Goal: Obtain resource: Download file/media

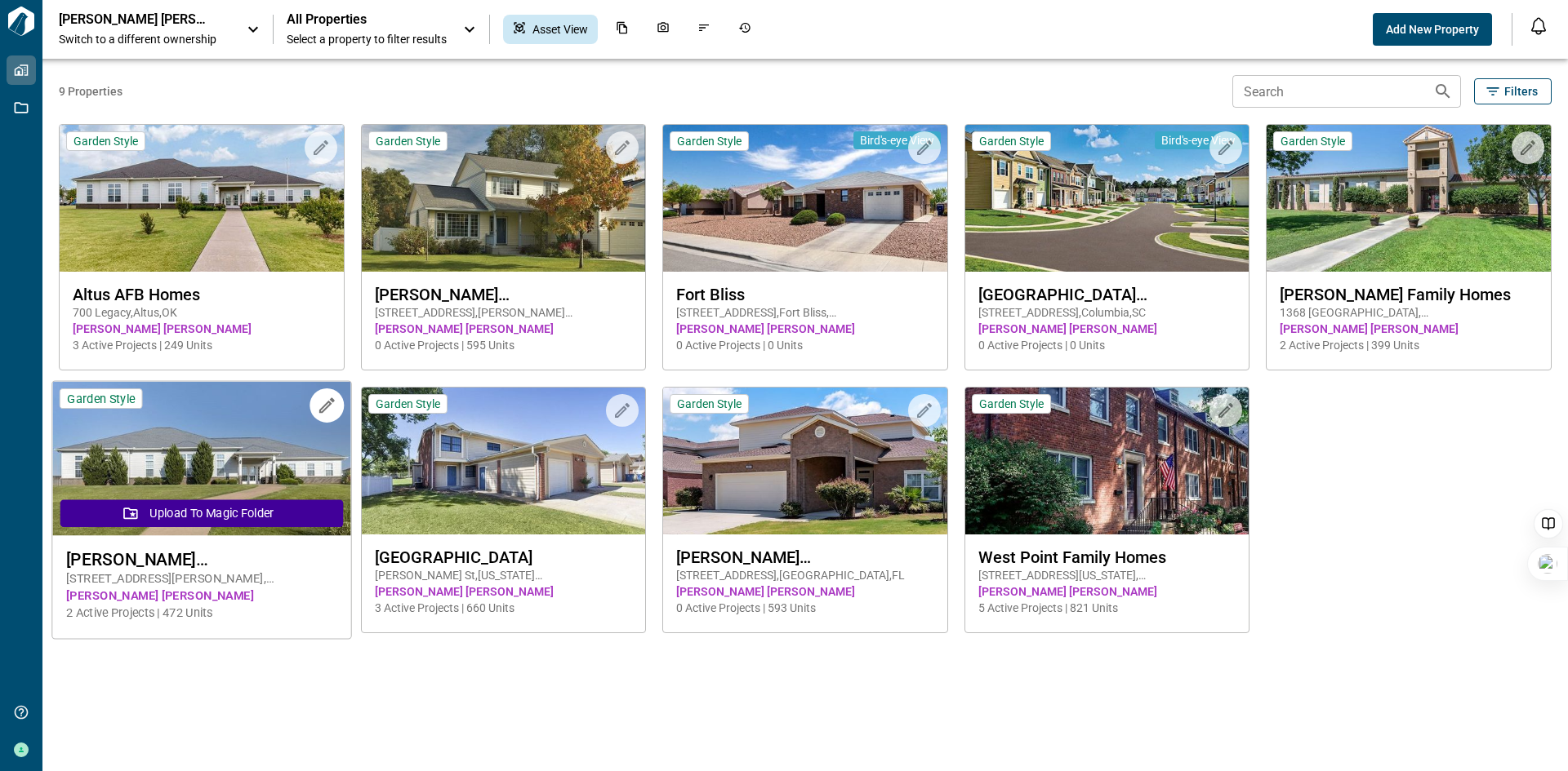
click at [229, 459] on img at bounding box center [201, 459] width 298 height 154
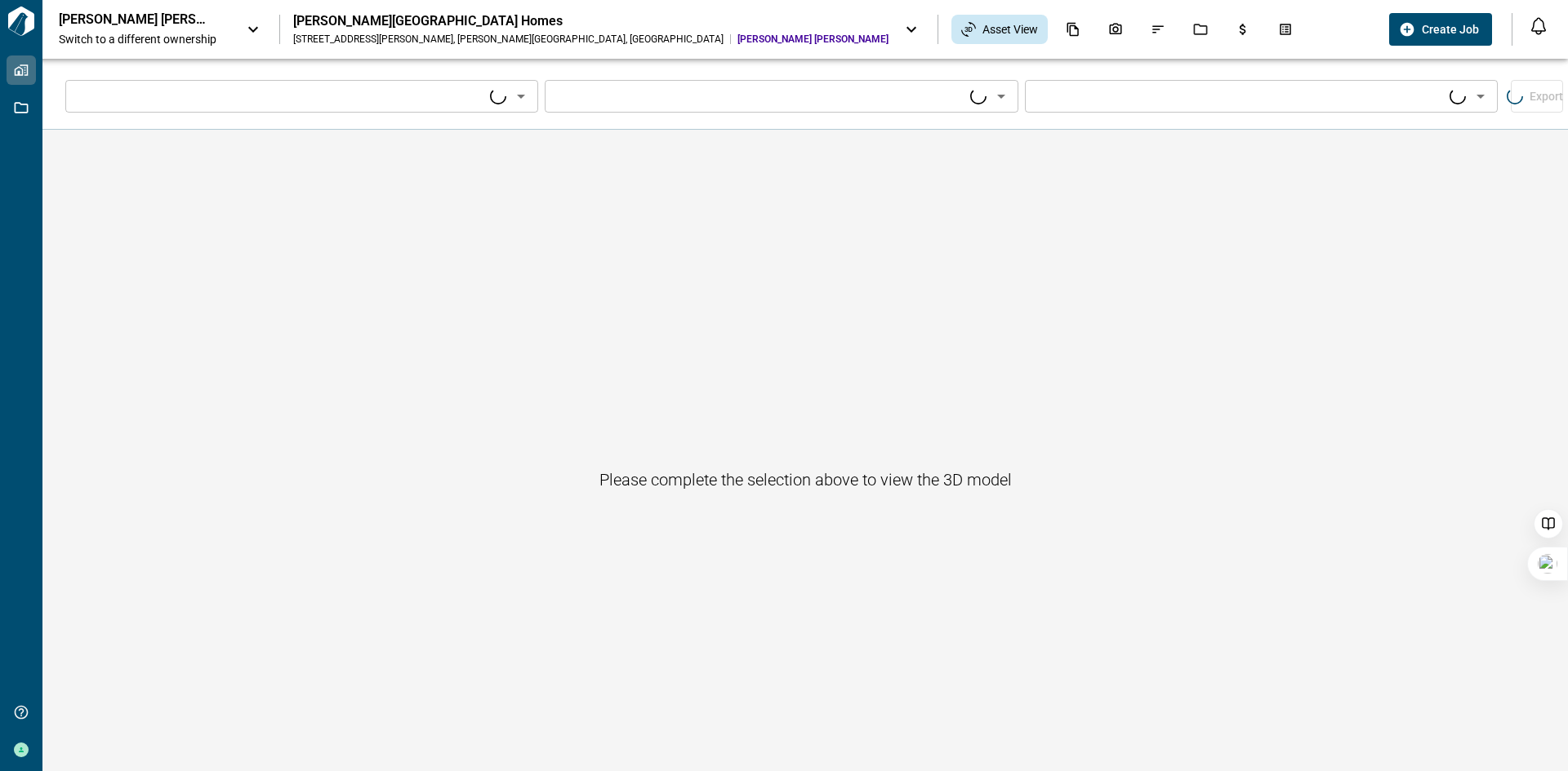
type input "****"
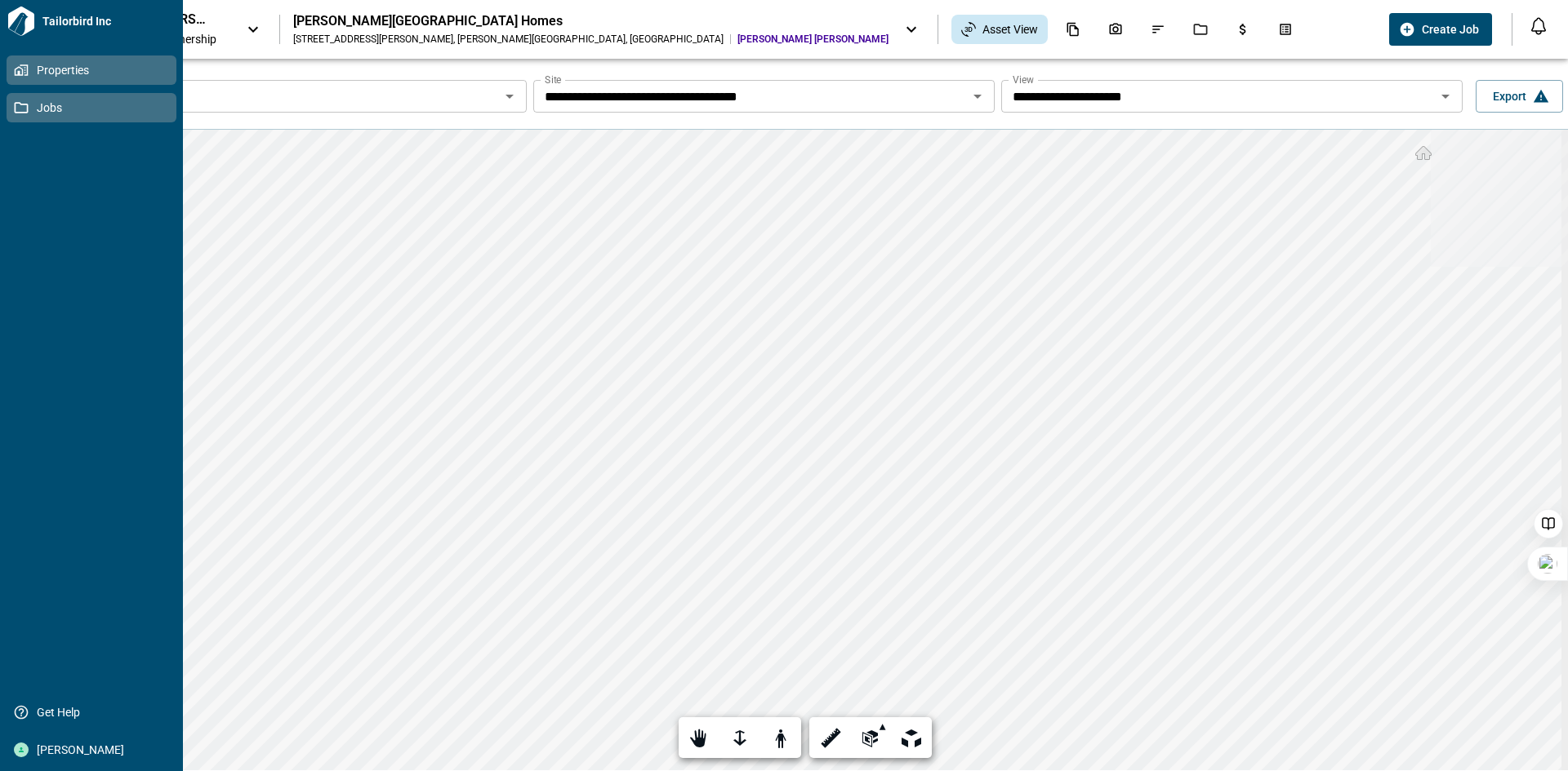
click at [14, 106] on link "Jobs" at bounding box center [92, 107] width 170 height 29
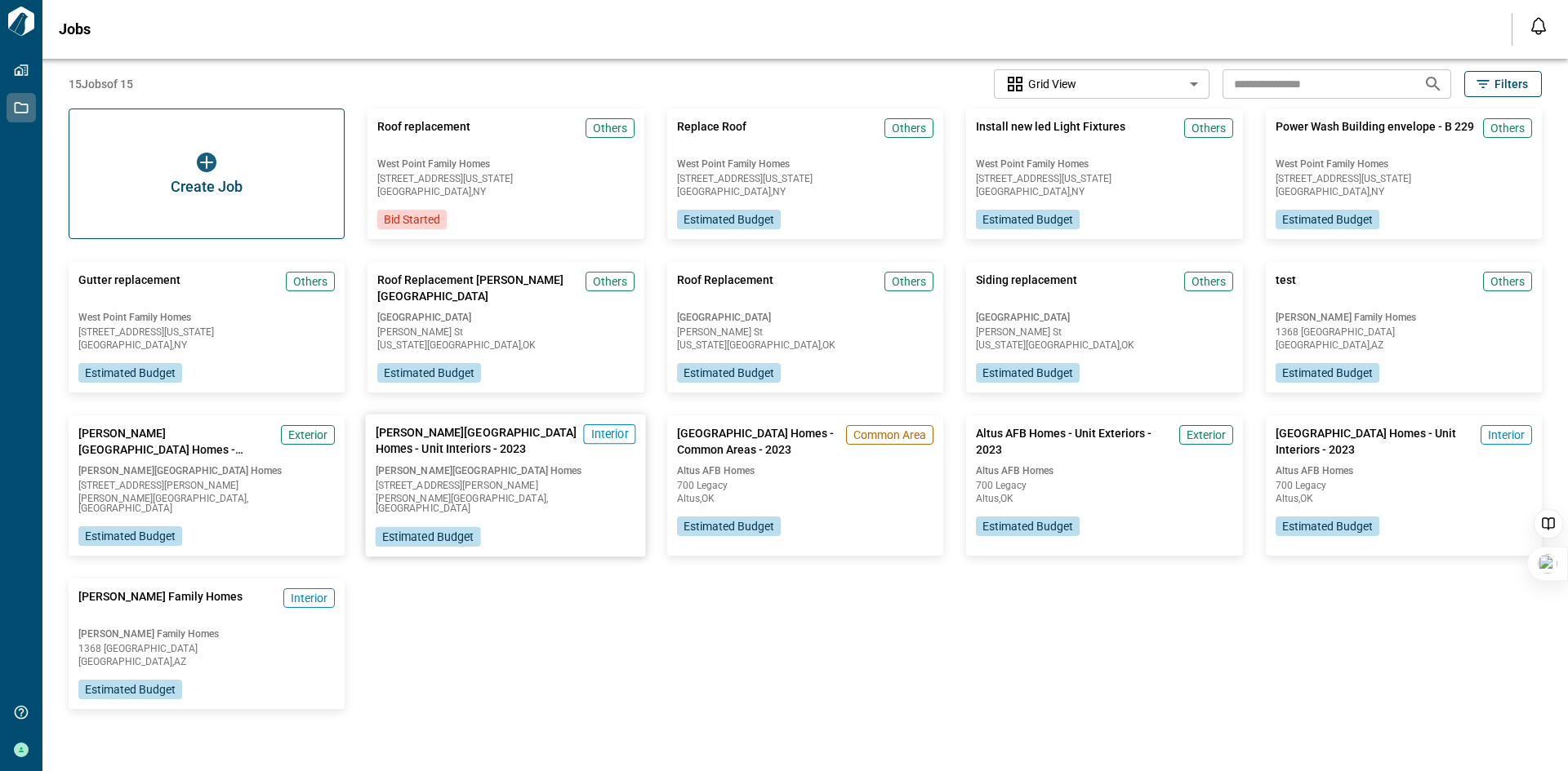
scroll to position [19, 0]
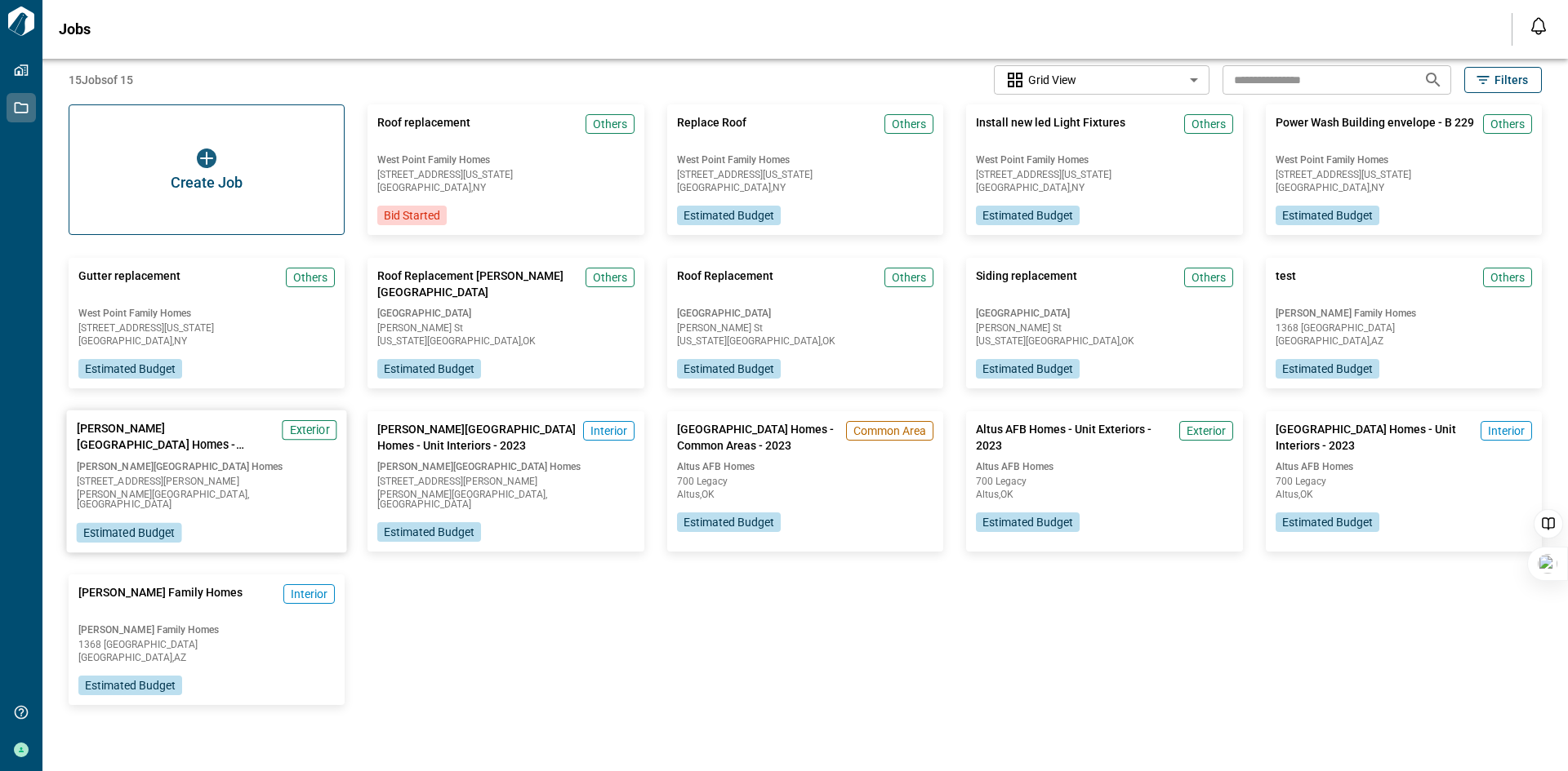
click at [177, 471] on span "[PERSON_NAME][GEOGRAPHIC_DATA] Homes" at bounding box center [207, 467] width 261 height 14
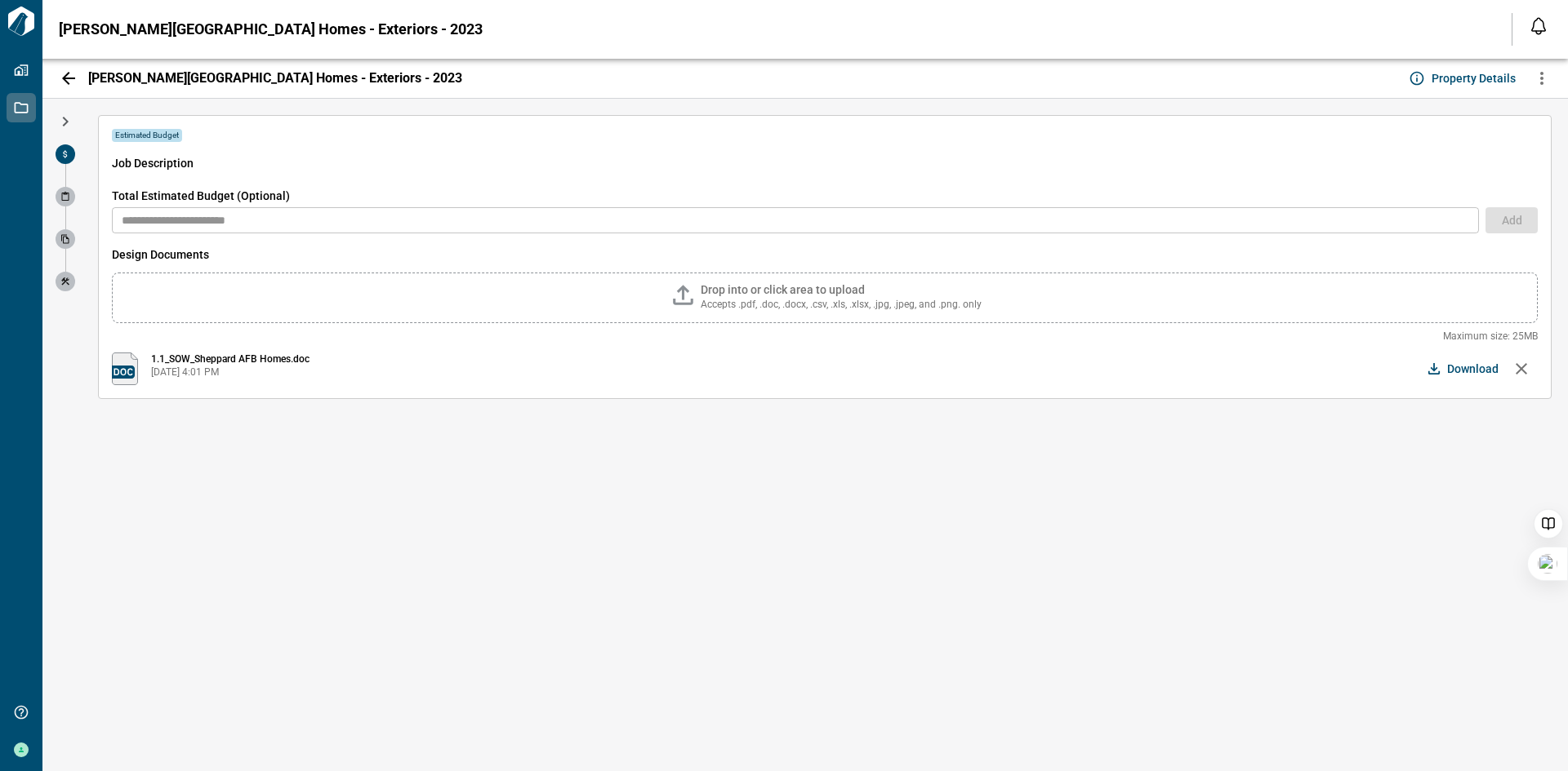
click at [238, 359] on span "1.1_SOW_Sheppard AFB Homes.doc" at bounding box center [230, 359] width 158 height 14
click at [138, 370] on div "1.1_SOW_Sheppard AFB Homes.doc [DATE] 4:01 PM" at bounding box center [210, 369] width 198 height 33
click at [1458, 365] on span "Download" at bounding box center [1471, 369] width 51 height 16
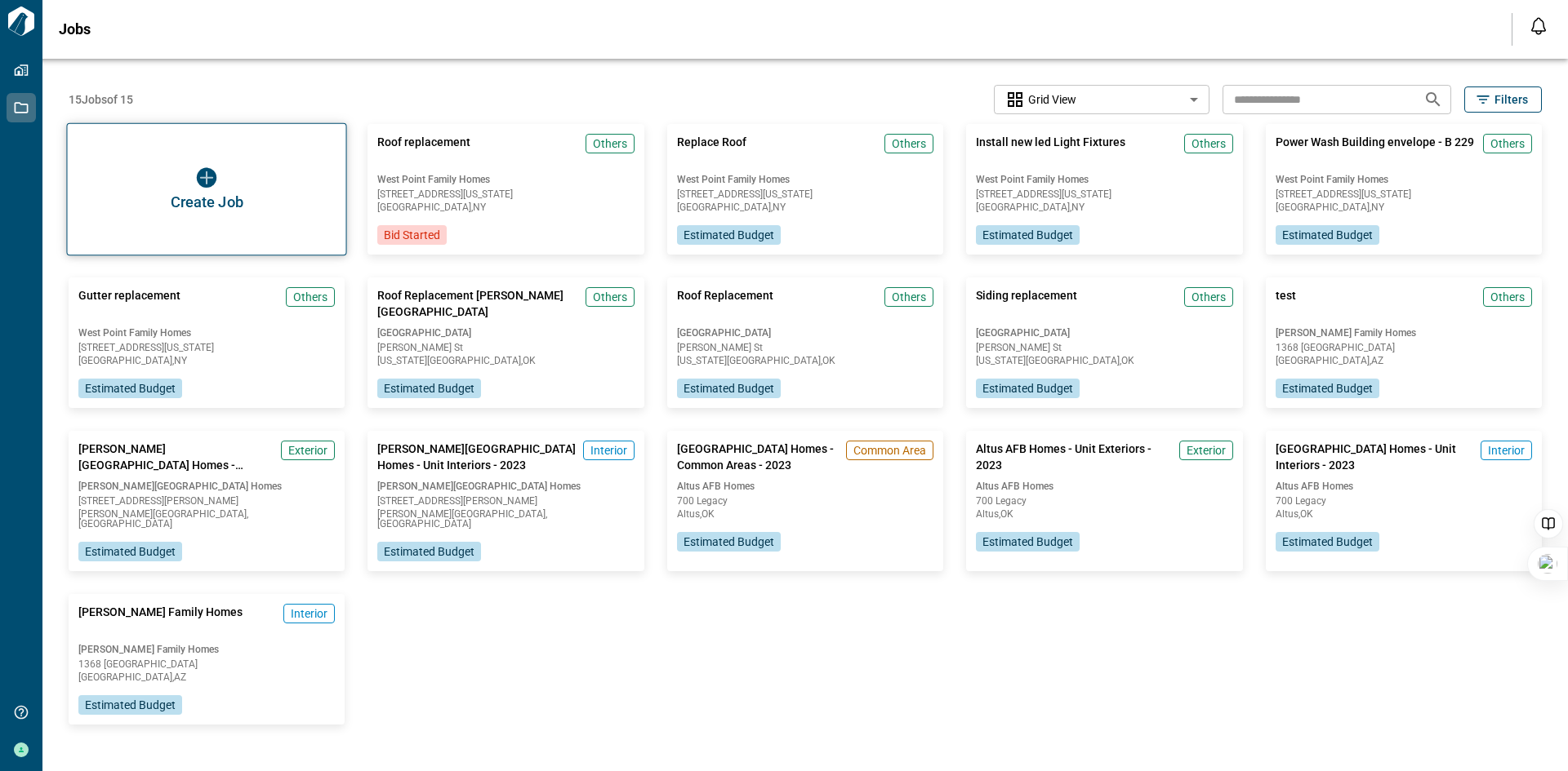
click at [199, 184] on img "button" at bounding box center [207, 178] width 19 height 19
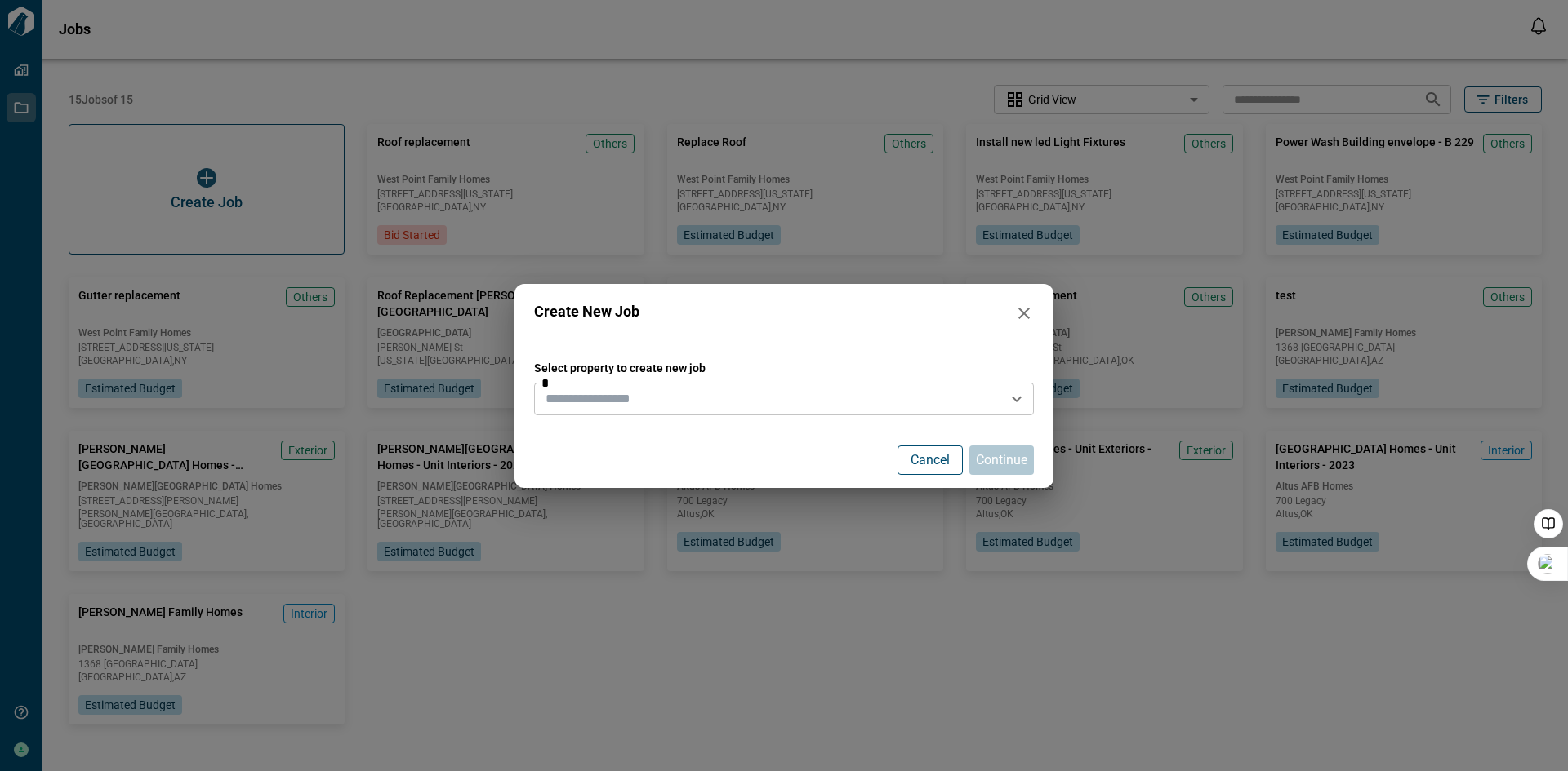
click at [633, 400] on input "text" at bounding box center [770, 399] width 462 height 23
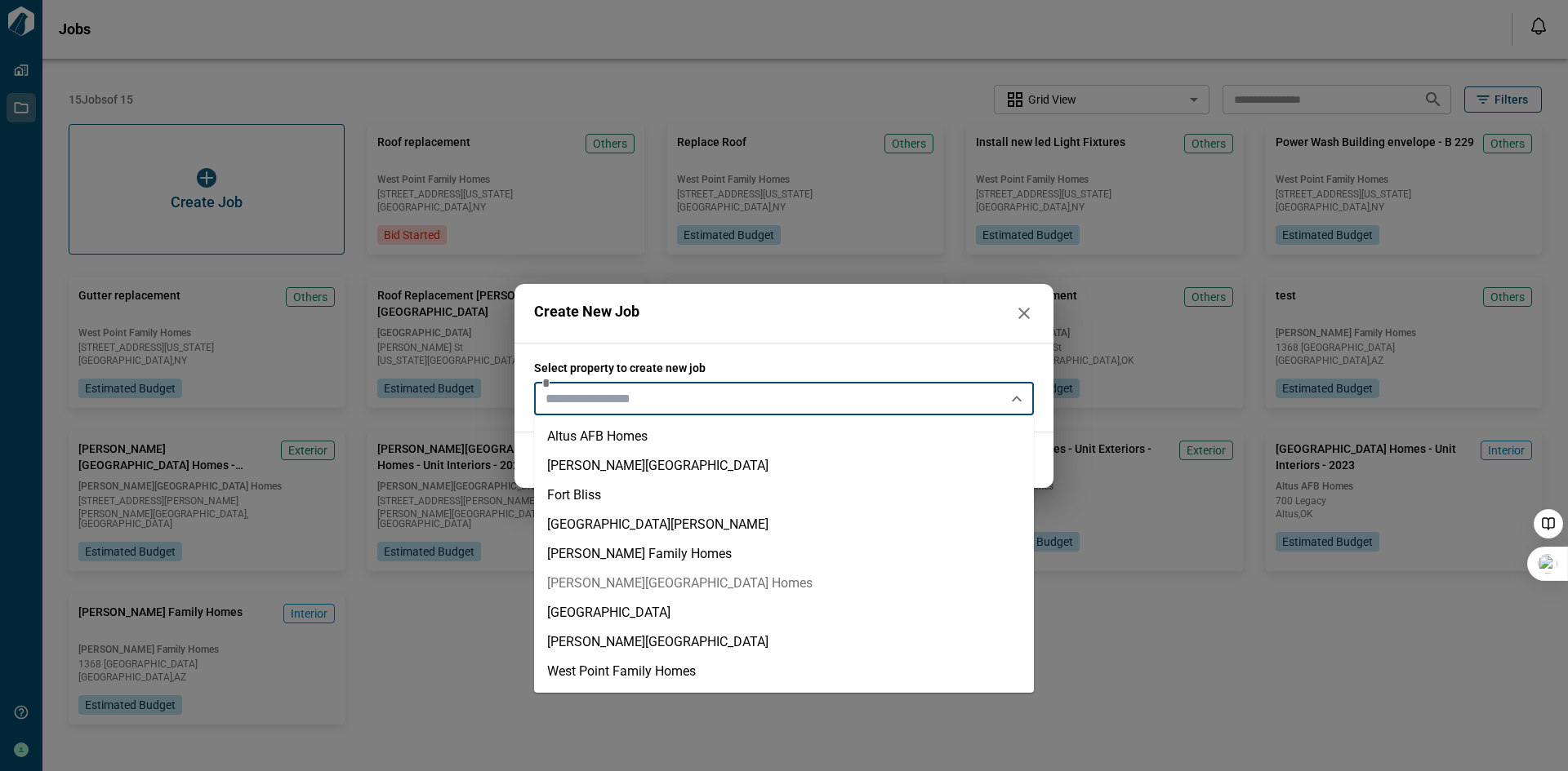
click at [631, 579] on li "[PERSON_NAME][GEOGRAPHIC_DATA] Homes" at bounding box center [783, 583] width 499 height 29
type input "**********"
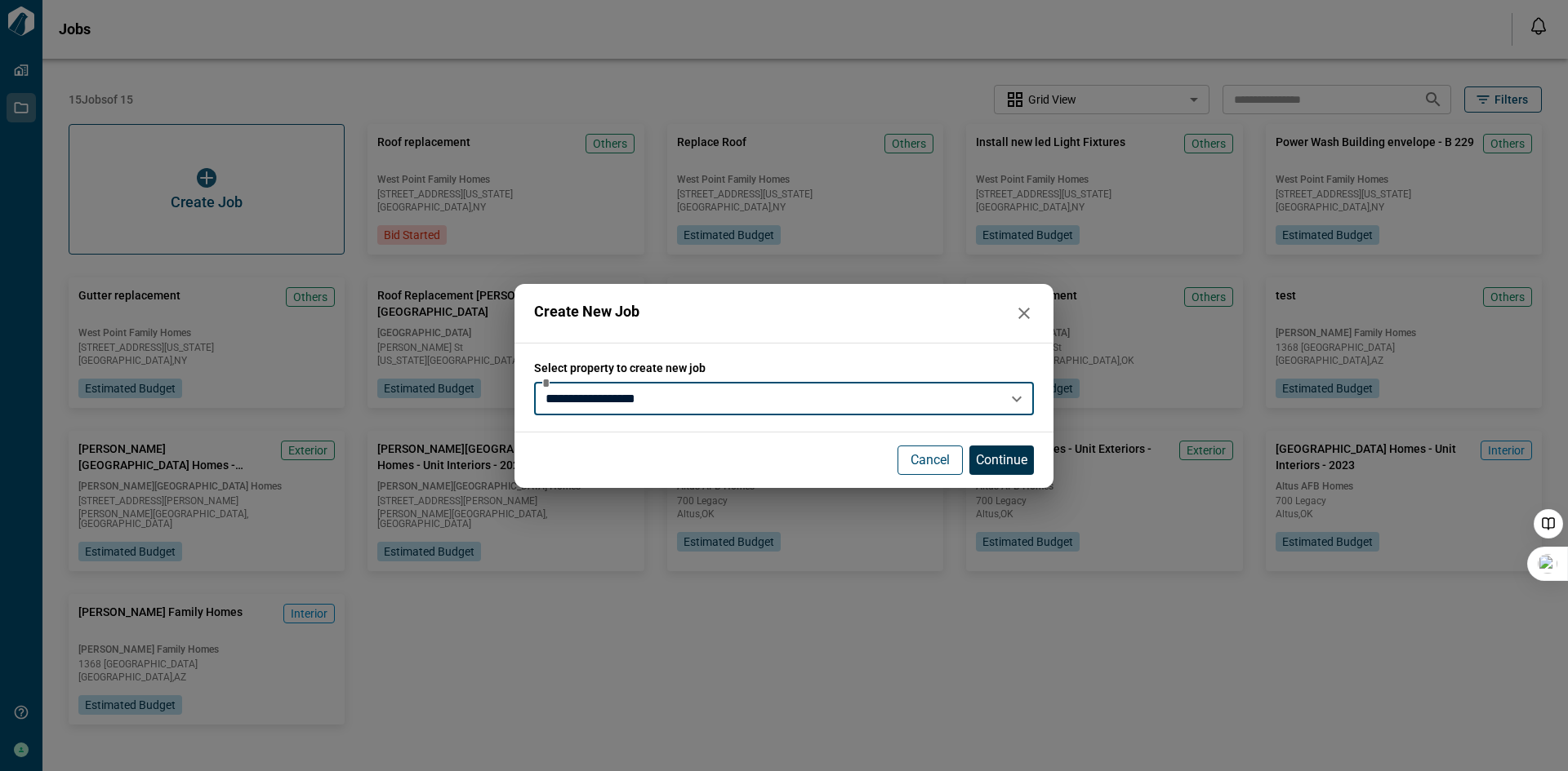
click at [1001, 455] on p "Continue" at bounding box center [1000, 460] width 51 height 19
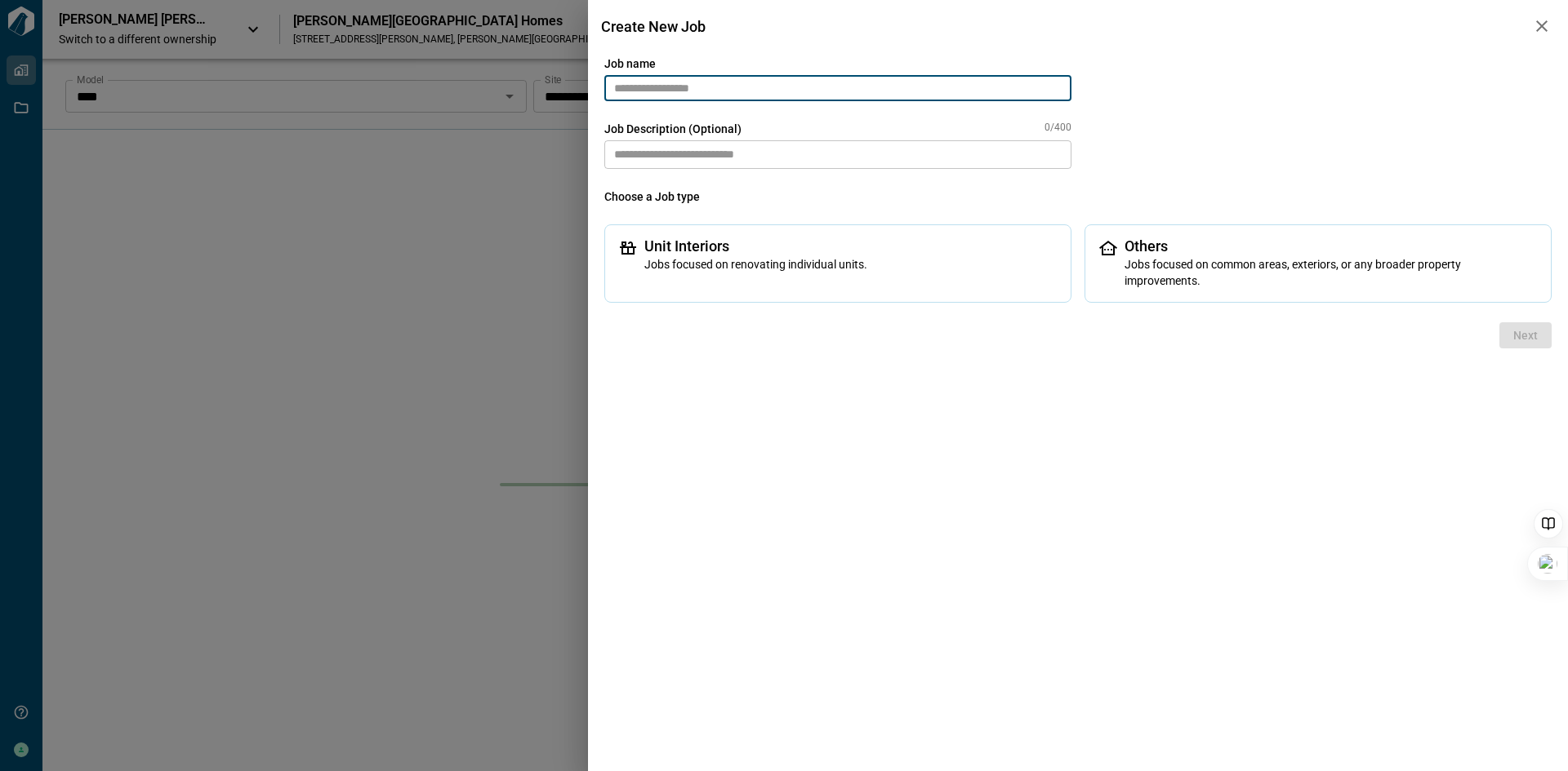
click at [721, 92] on input "text" at bounding box center [838, 88] width 467 height 26
type input "**********"
click at [685, 162] on textarea at bounding box center [838, 154] width 467 height 29
